Goal: Task Accomplishment & Management: Complete application form

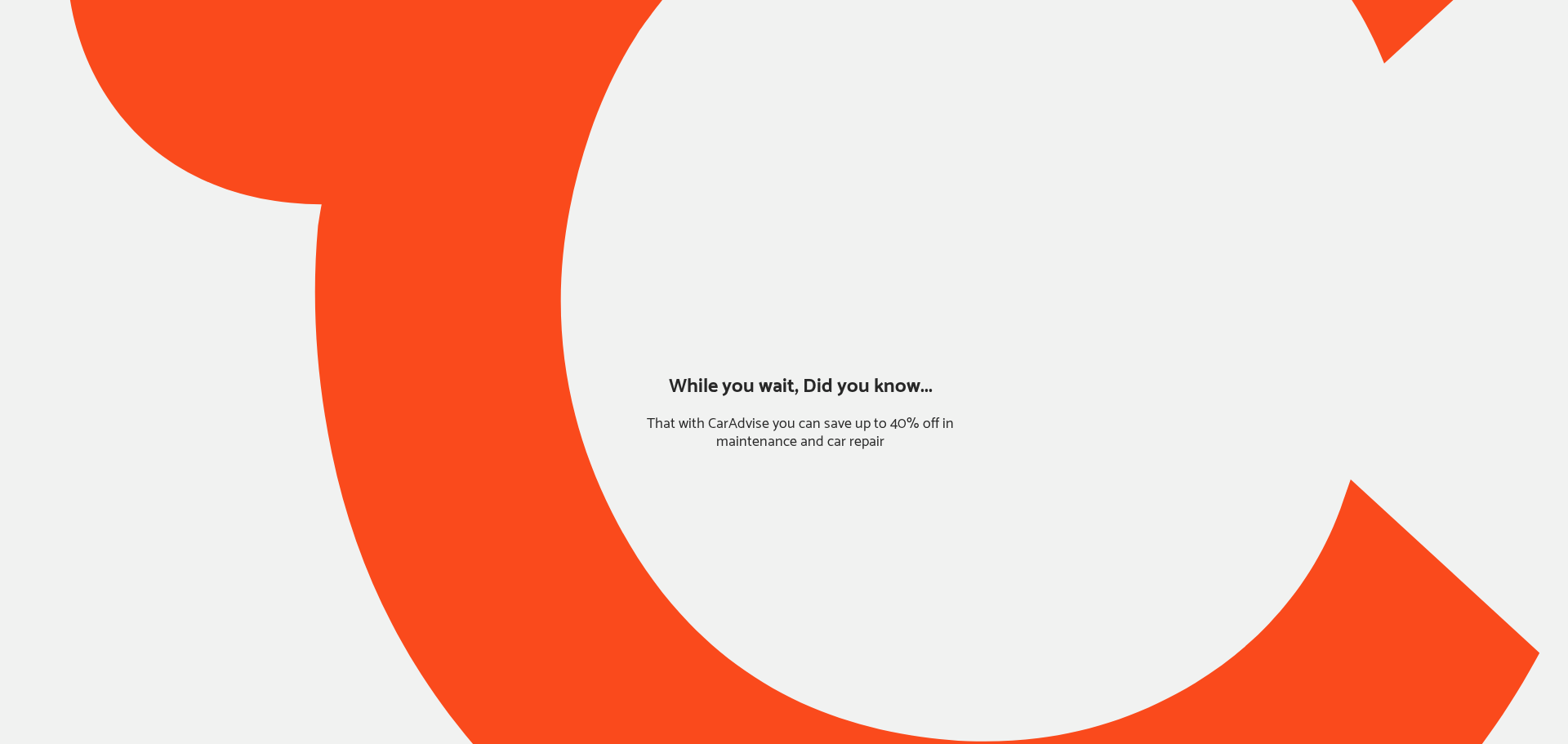
type input "*****"
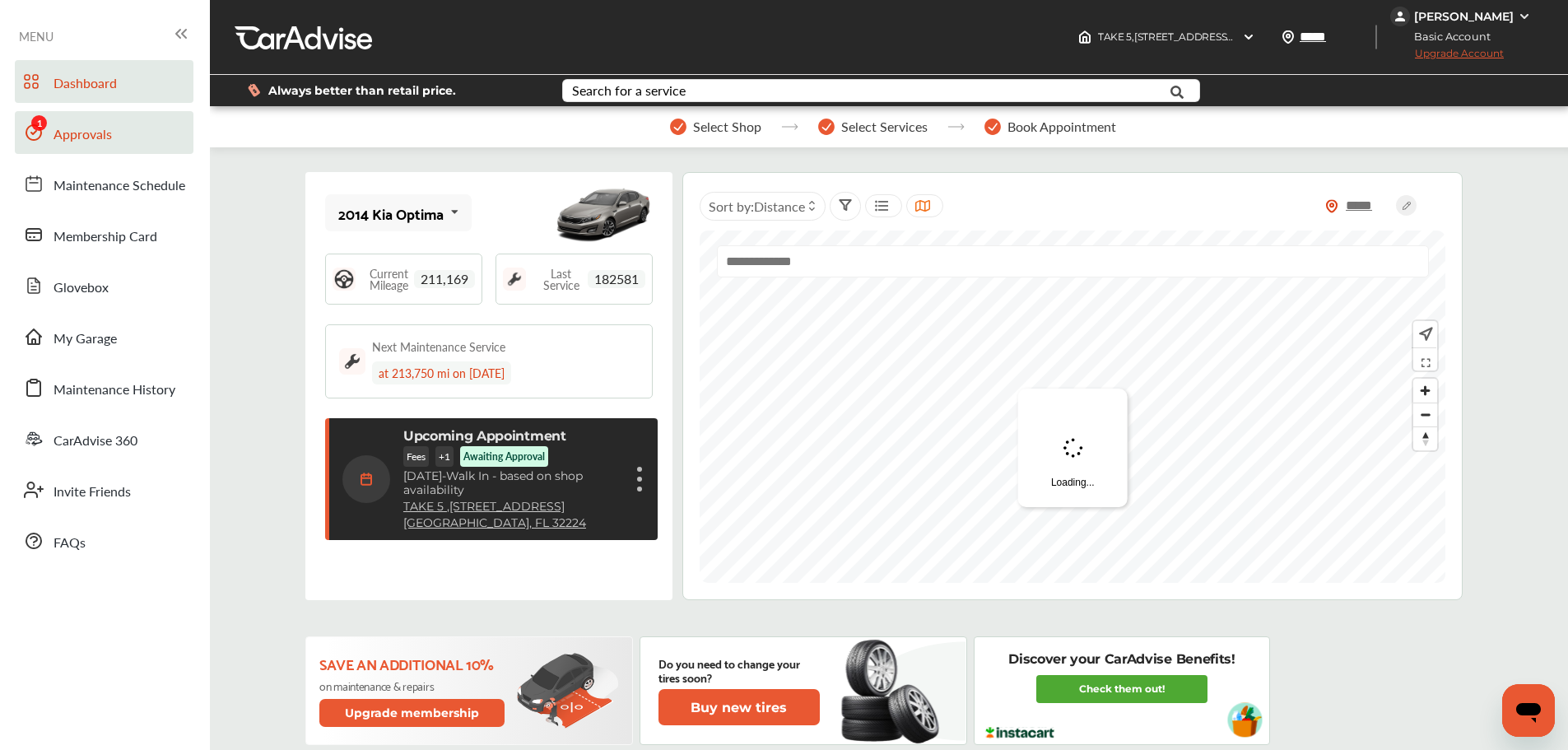
click at [75, 142] on span "Approvals" at bounding box center [82, 135] width 59 height 22
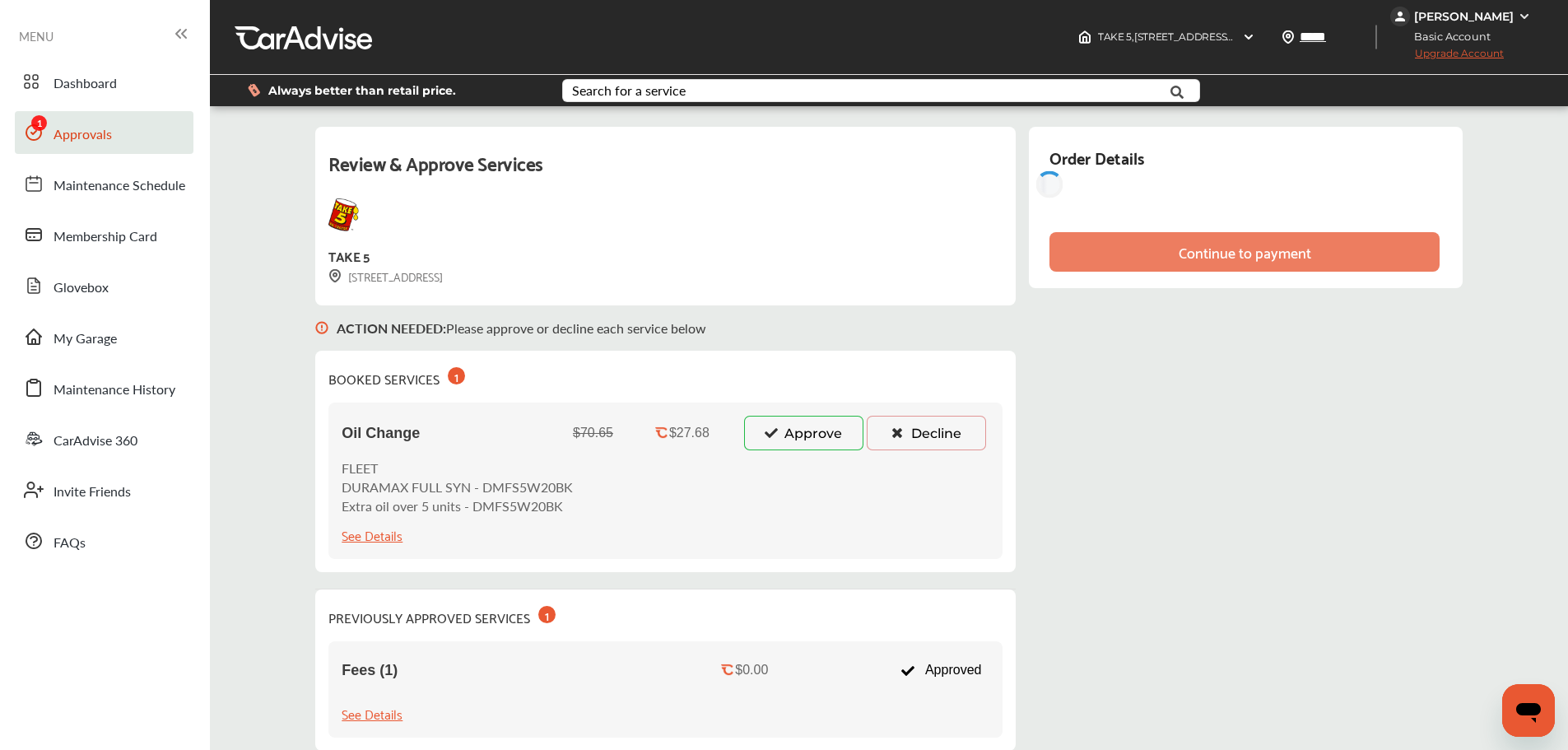
click at [844, 429] on button "Approve" at bounding box center [804, 433] width 119 height 34
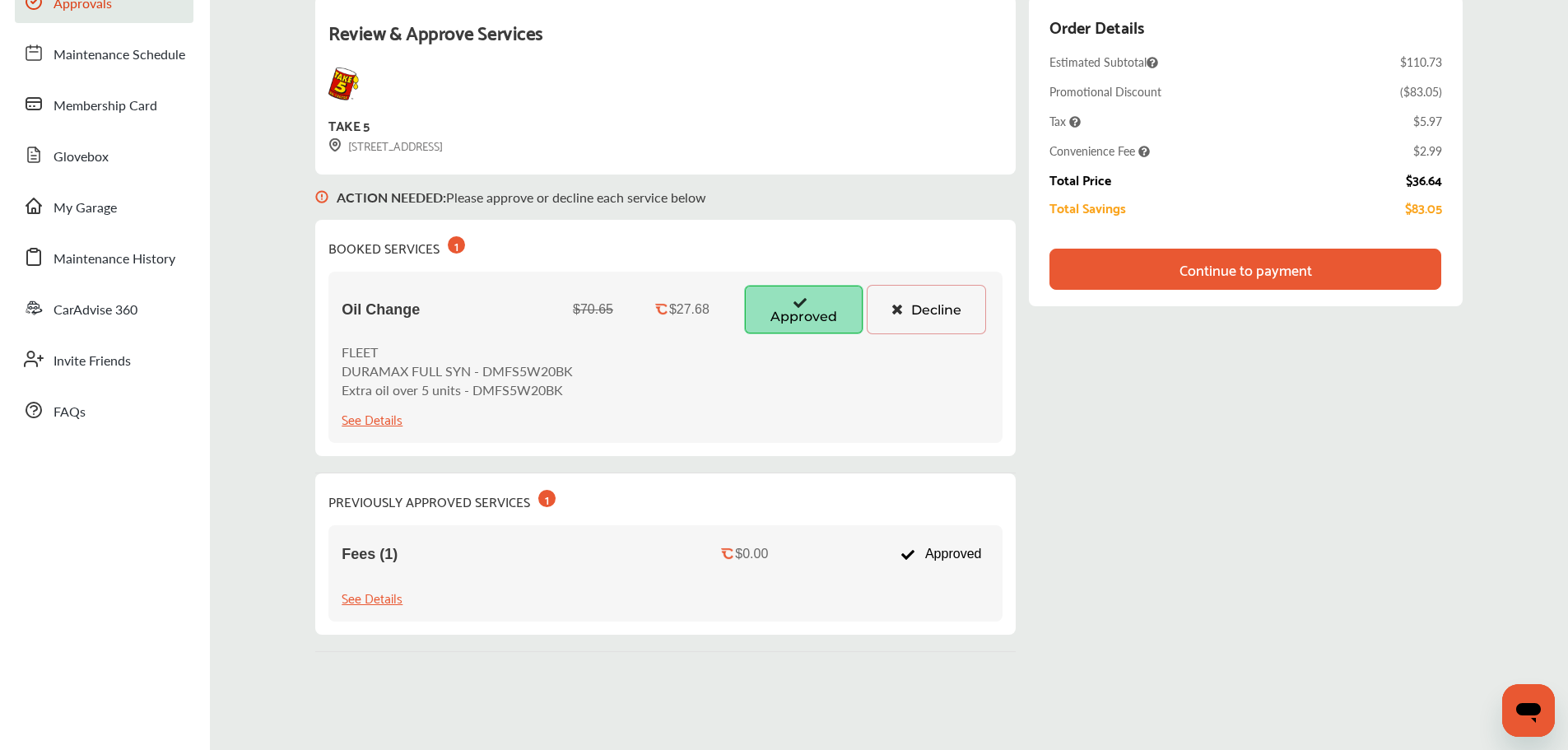
scroll to position [63, 0]
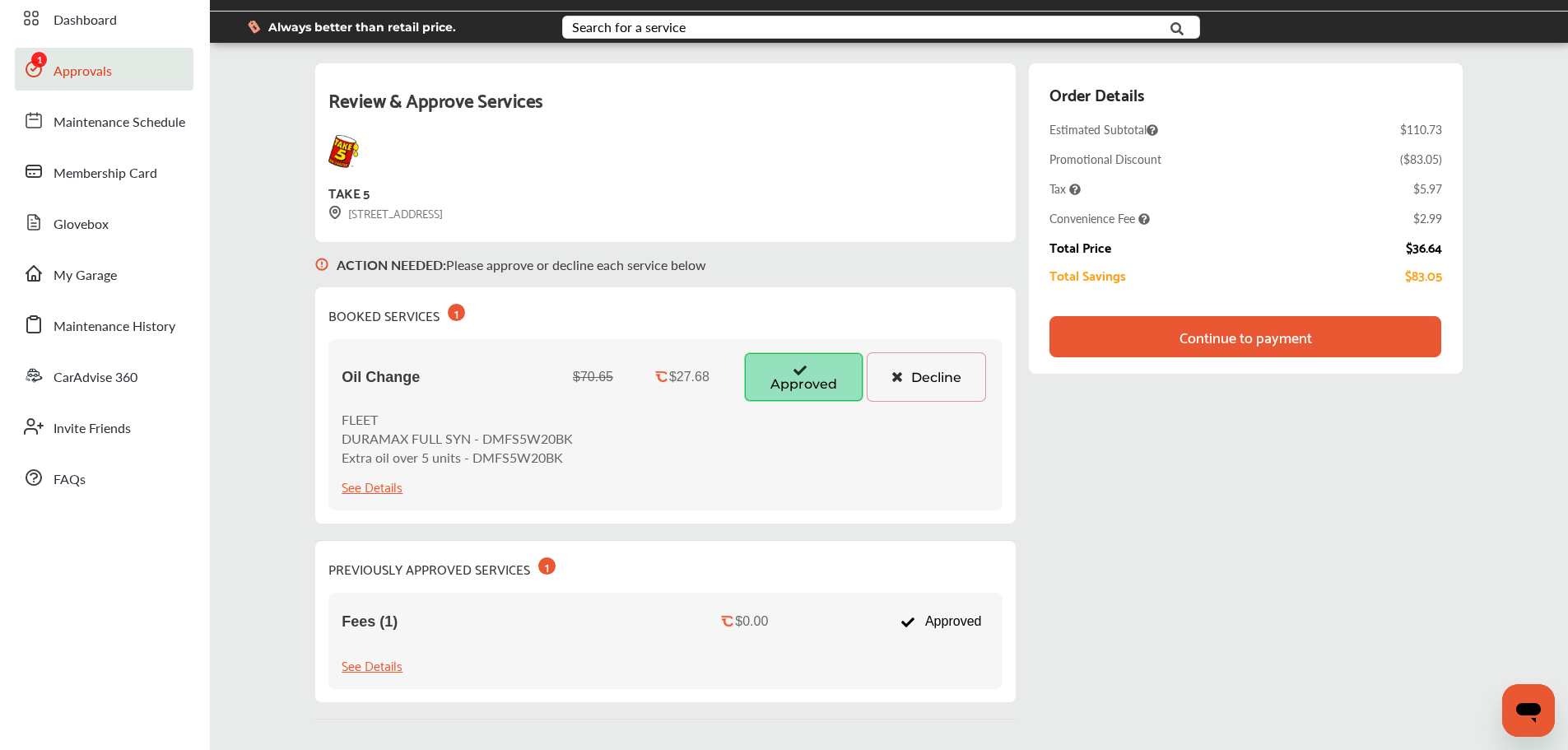
click at [1182, 345] on div "Continue to payment" at bounding box center [1245, 337] width 133 height 16
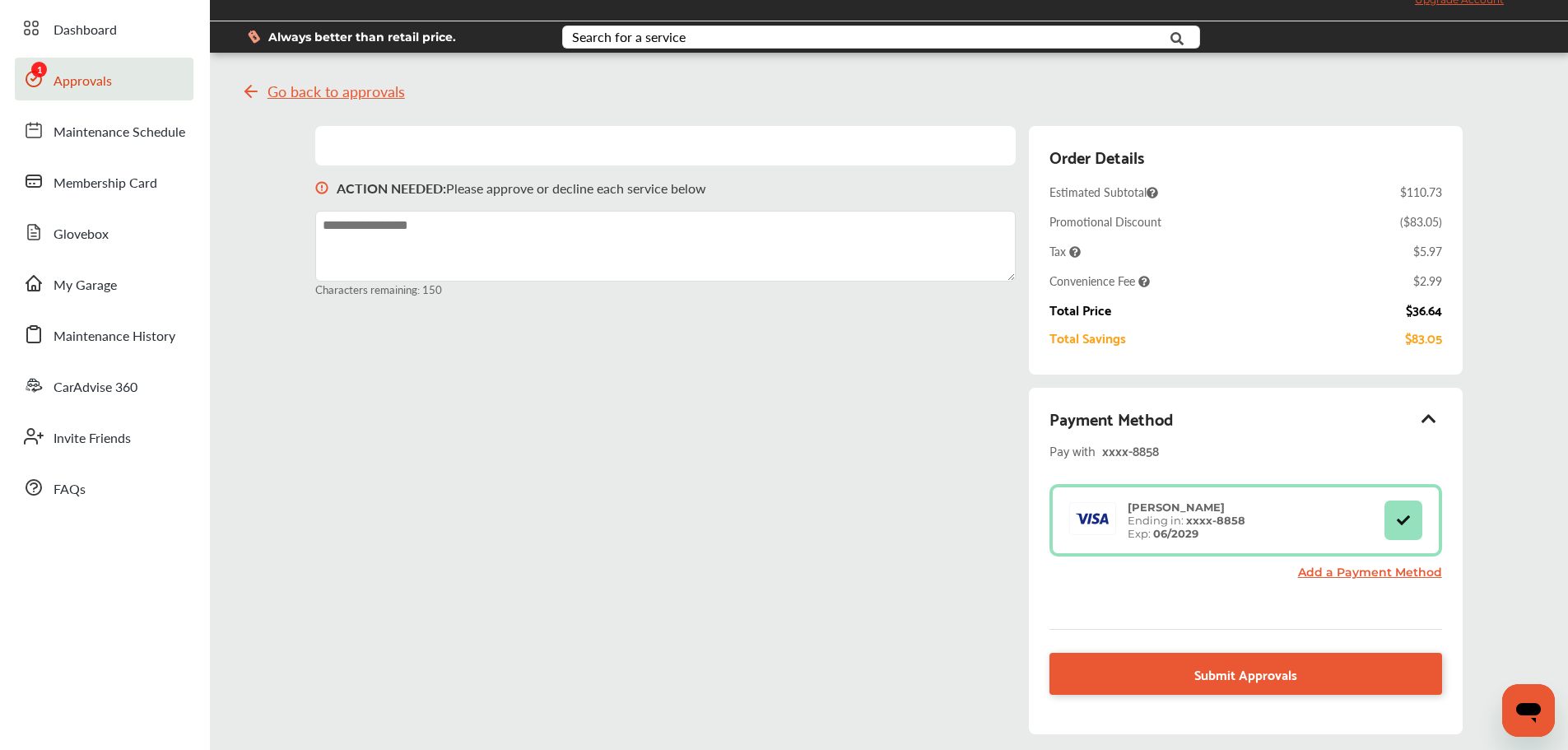
scroll to position [82, 0]
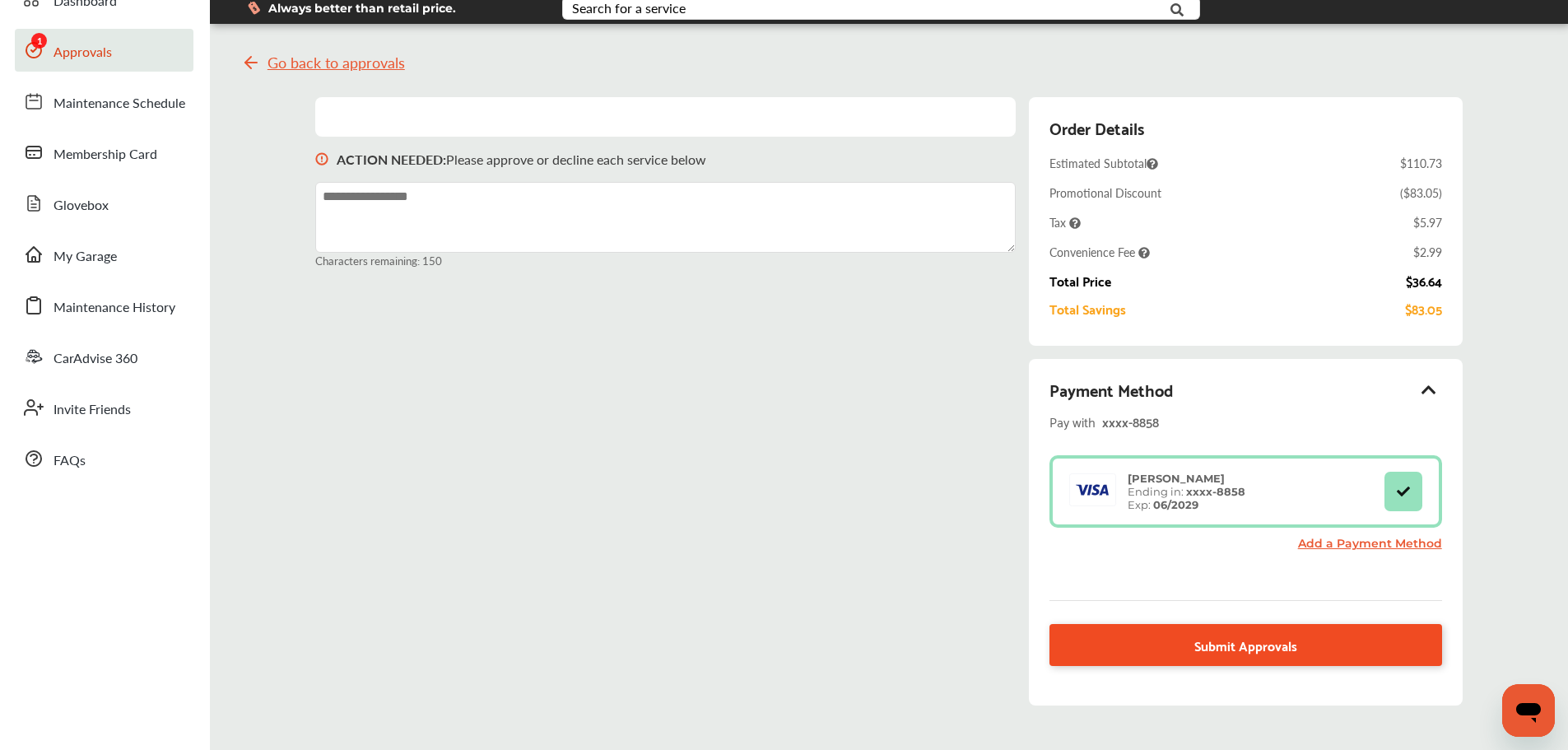
click at [1171, 638] on link "Submit Approvals" at bounding box center [1245, 645] width 392 height 42
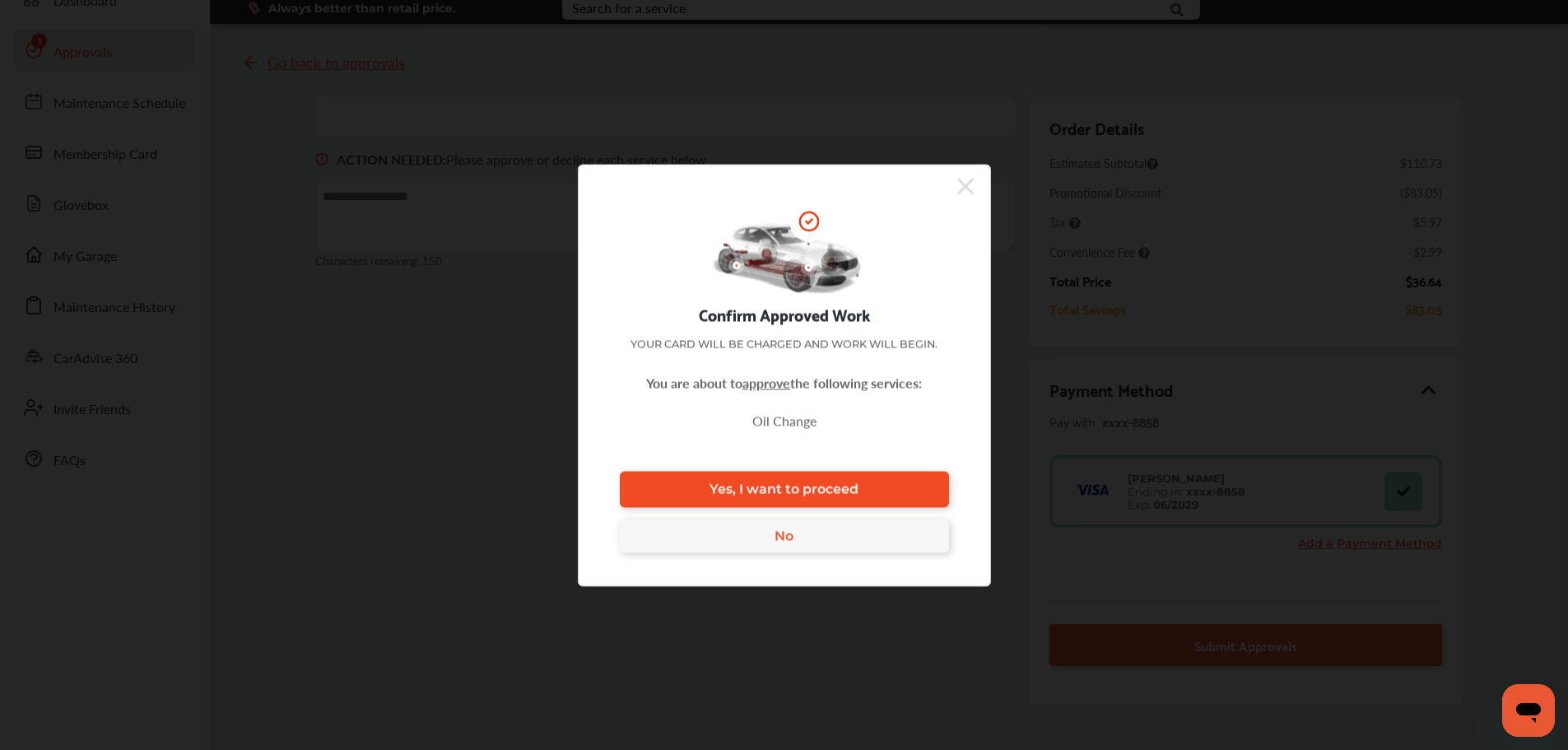
click at [770, 489] on span "Yes, I want to proceed" at bounding box center [784, 489] width 149 height 15
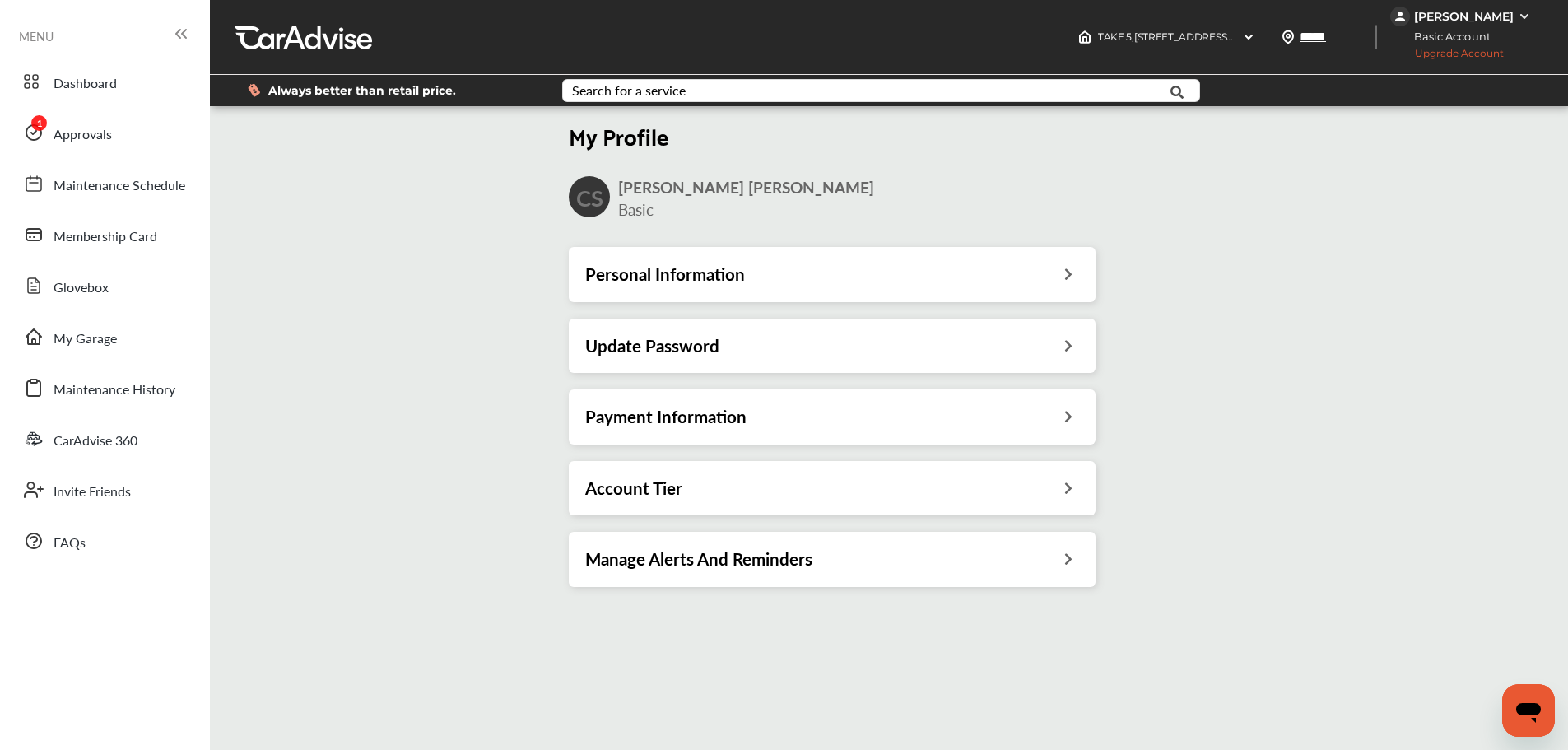
click at [1050, 414] on div "Payment Information" at bounding box center [832, 417] width 494 height 22
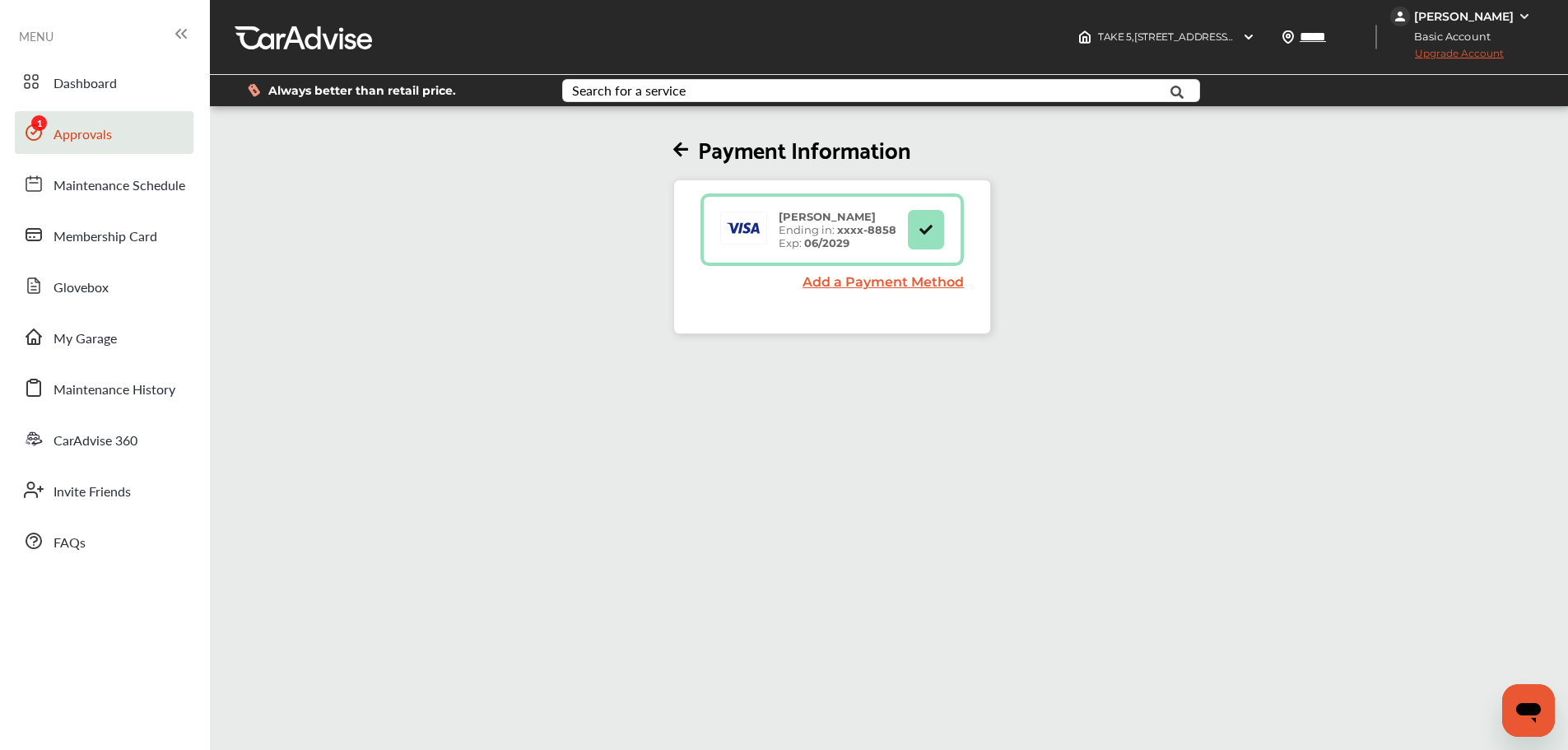
click at [128, 144] on link "Approvals" at bounding box center [104, 132] width 179 height 43
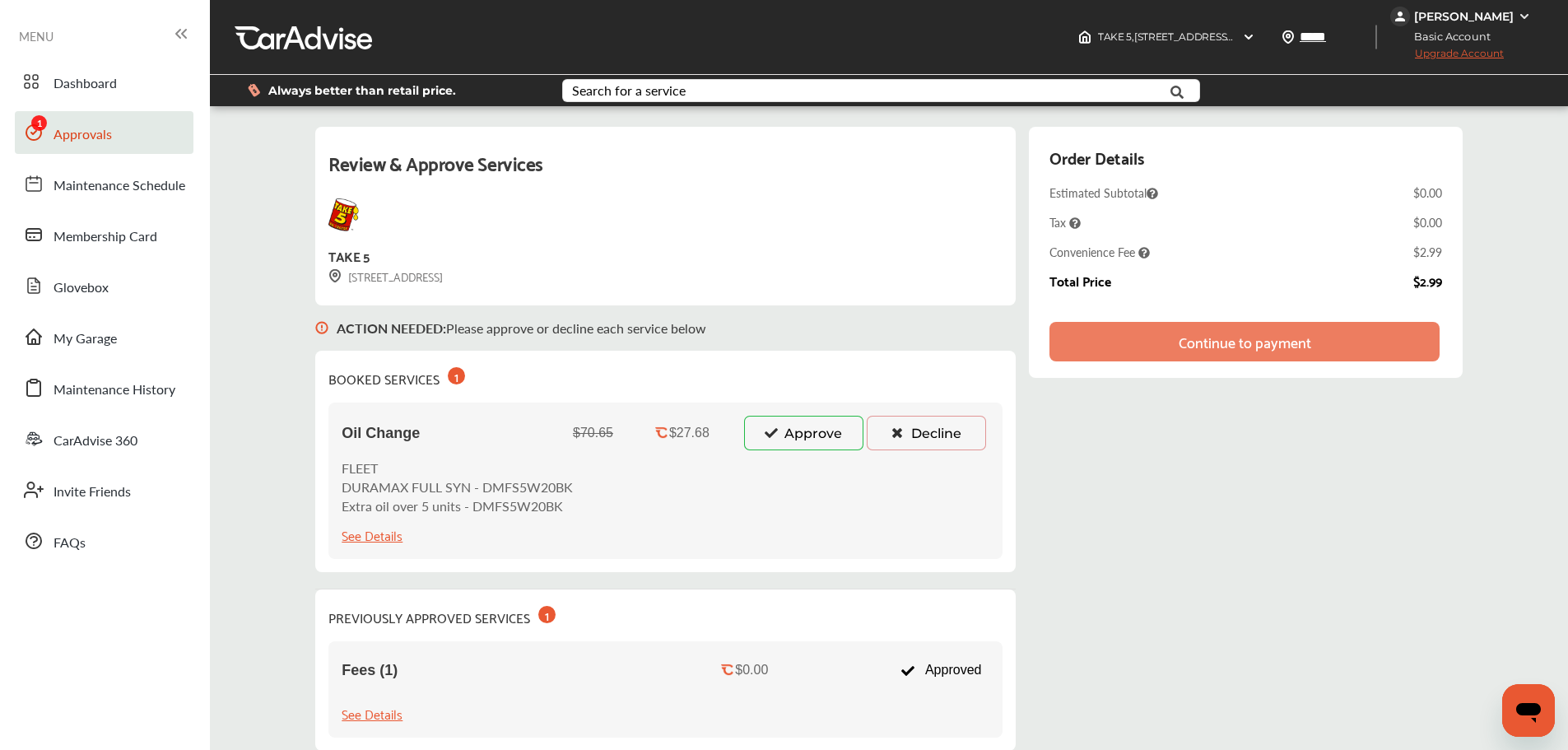
click at [835, 435] on button "Approve" at bounding box center [804, 433] width 119 height 34
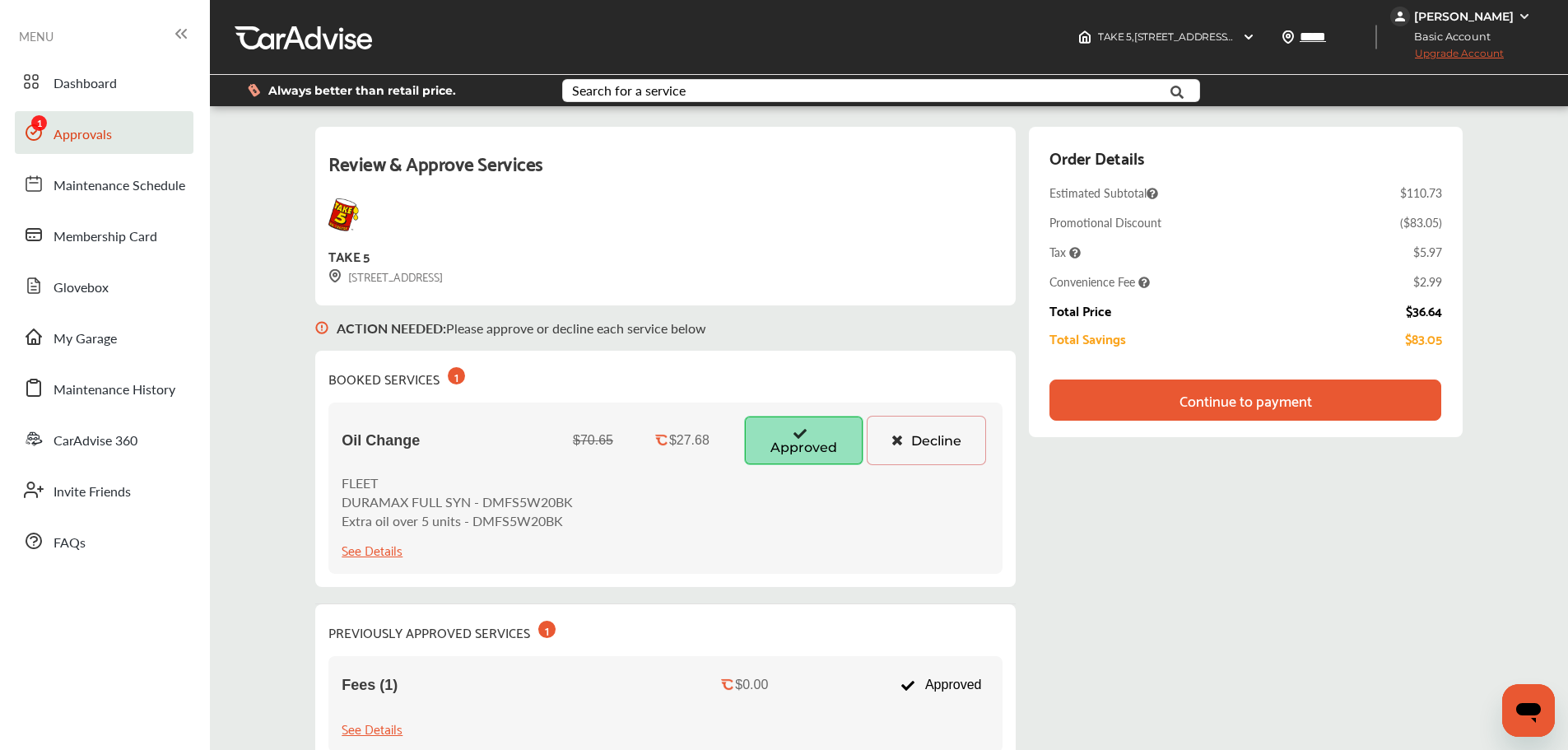
click at [1246, 408] on div "Continue to payment" at bounding box center [1245, 400] width 133 height 16
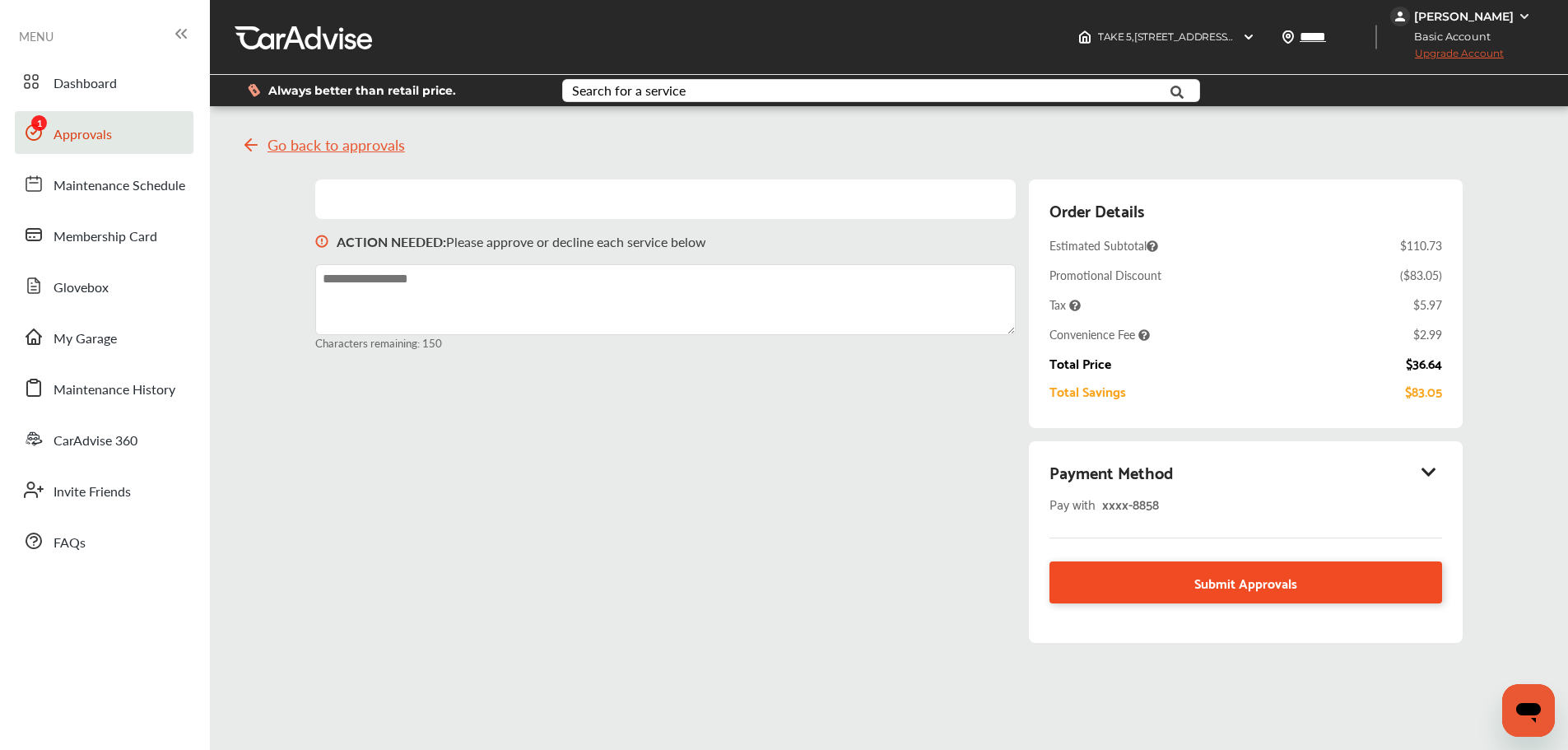
click at [1185, 584] on link "Submit Approvals" at bounding box center [1245, 583] width 392 height 42
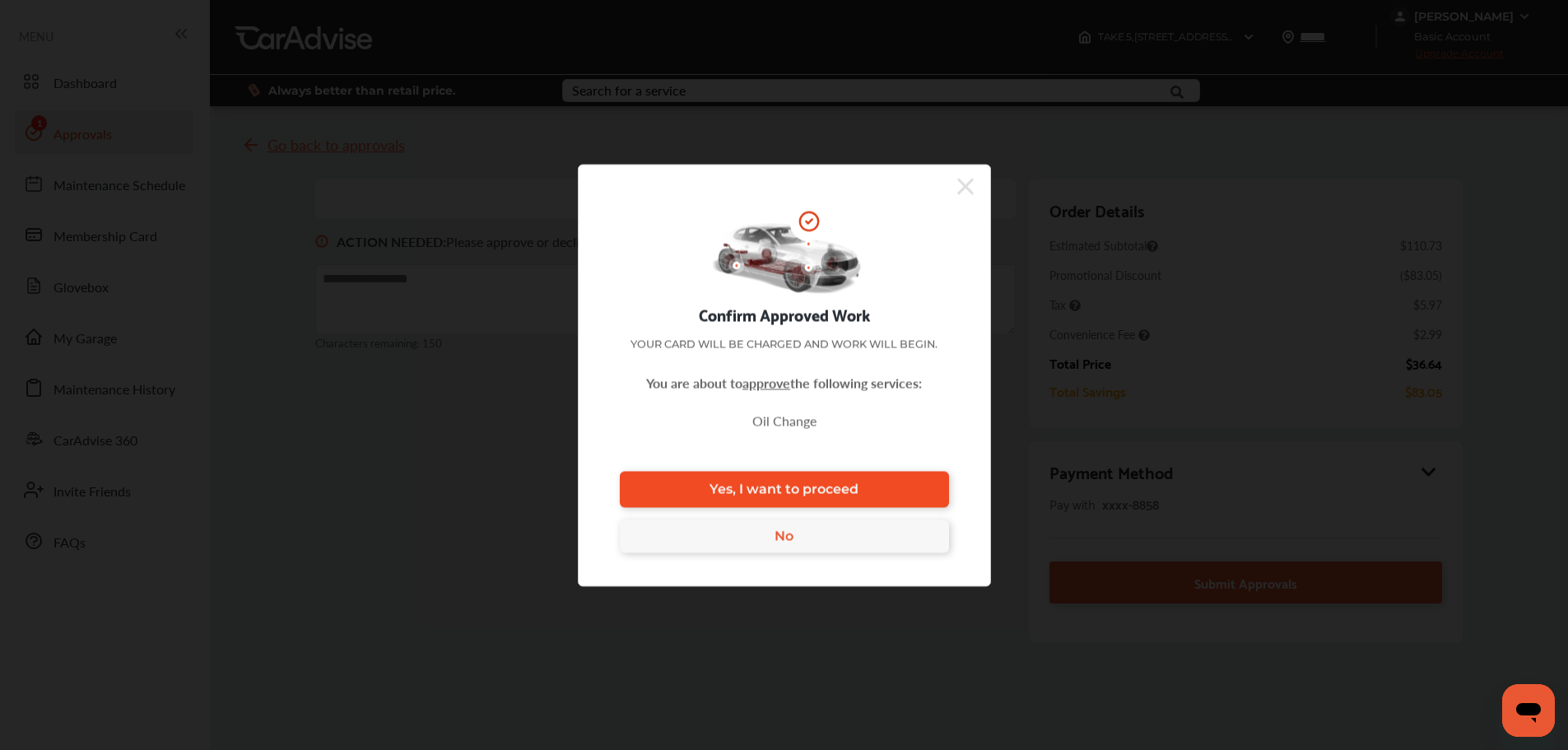
click at [808, 488] on span "Yes, I want to proceed" at bounding box center [784, 489] width 149 height 15
